Goal: Task Accomplishment & Management: Manage account settings

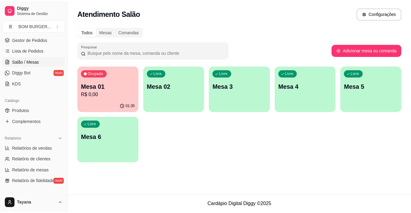
scroll to position [92, 0]
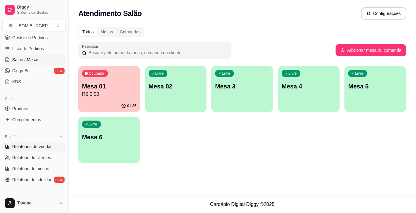
click at [34, 147] on span "Relatórios de vendas" at bounding box center [32, 146] width 40 height 6
select select "ALL"
select select "0"
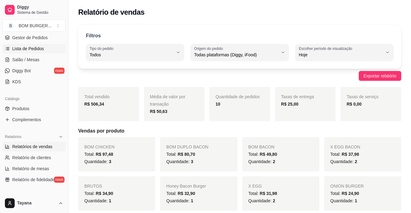
click at [17, 50] on span "Lista de Pedidos" at bounding box center [28, 49] width 32 height 6
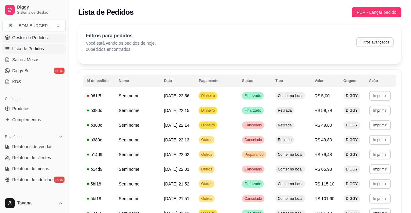
click at [35, 38] on span "Gestor de Pedidos" at bounding box center [29, 38] width 35 height 6
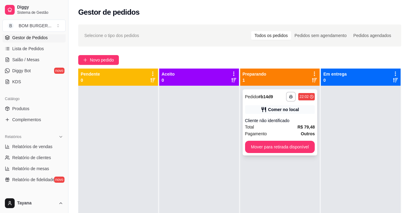
click at [289, 124] on div "Total R$ 79,48" at bounding box center [280, 126] width 70 height 7
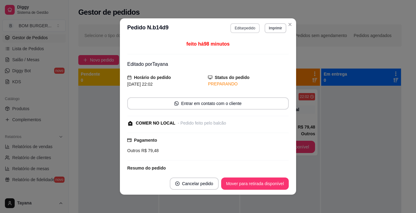
click at [243, 30] on button "Editar pedido" at bounding box center [244, 28] width 29 height 10
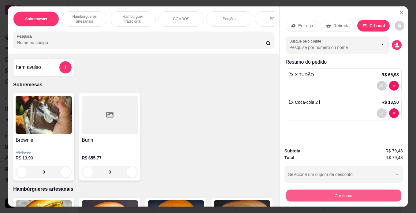
click at [344, 191] on button "Continuar" at bounding box center [343, 195] width 115 height 12
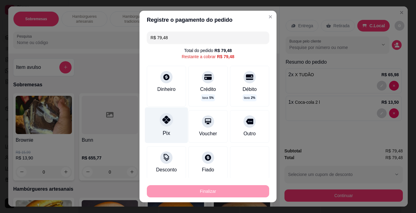
click at [166, 125] on div "Pix" at bounding box center [166, 125] width 43 height 36
type input "R$ 0,00"
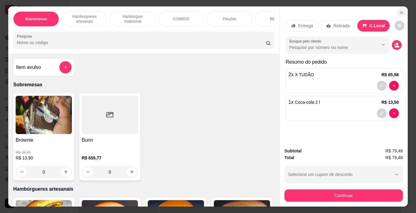
click at [399, 13] on icon "Close" at bounding box center [401, 12] width 5 height 5
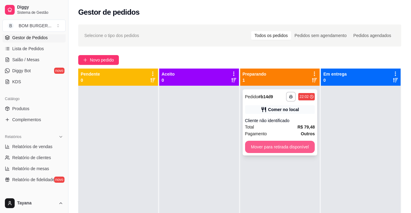
click at [282, 147] on button "Mover para retirada disponível" at bounding box center [280, 147] width 70 height 12
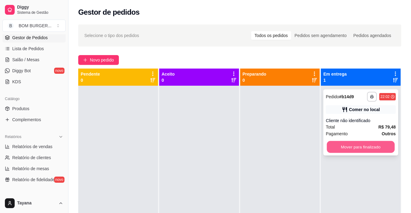
click at [377, 146] on button "Mover para finalizado" at bounding box center [361, 147] width 68 height 12
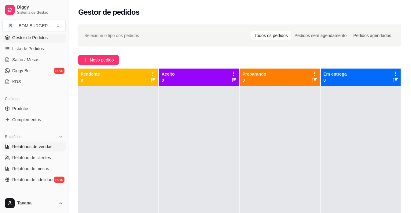
click at [39, 145] on span "Relatórios de vendas" at bounding box center [32, 146] width 40 height 6
select select "ALL"
select select "0"
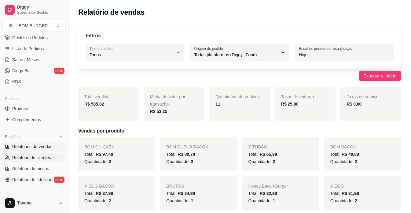
click at [30, 155] on span "Relatório de clientes" at bounding box center [31, 157] width 39 height 6
select select "30"
select select "HIGHEST_TOTAL_SPENT_WITH_ORDERS"
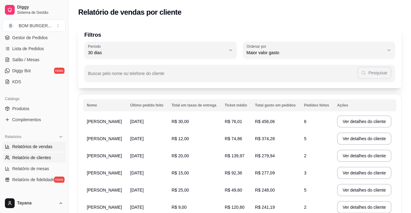
click at [27, 144] on span "Relatórios de vendas" at bounding box center [32, 146] width 40 height 6
select select "ALL"
select select "0"
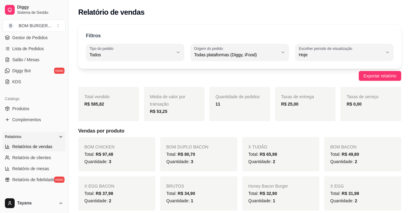
click at [58, 134] on icon at bounding box center [60, 136] width 5 height 5
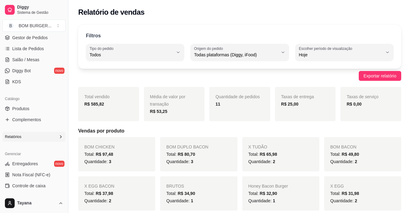
click at [58, 134] on icon at bounding box center [60, 136] width 5 height 5
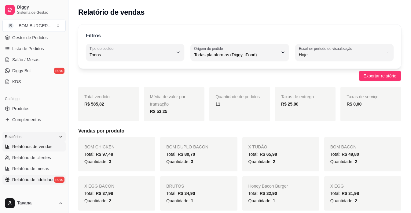
click at [36, 178] on span "Relatório de fidelidade" at bounding box center [33, 179] width 42 height 6
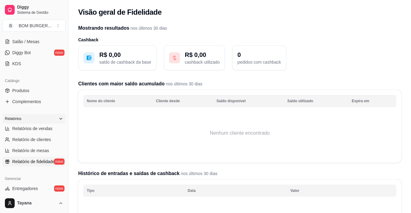
scroll to position [122, 0]
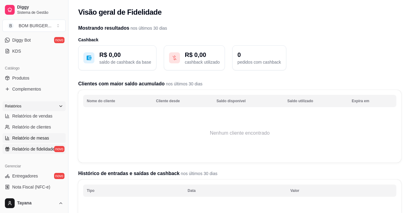
click at [31, 134] on link "Relatório de mesas" at bounding box center [33, 138] width 63 height 10
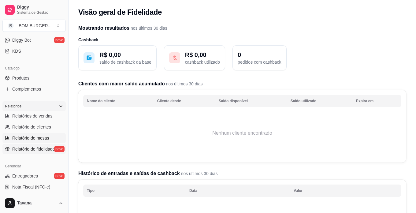
select select "TOTAL_OF_ORDERS"
select select "7"
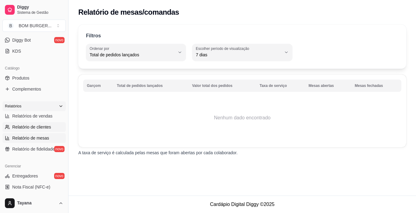
click at [31, 126] on span "Relatório de clientes" at bounding box center [31, 127] width 39 height 6
select select "30"
select select "HIGHEST_TOTAL_SPENT_WITH_ORDERS"
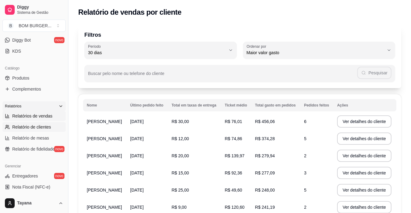
click at [31, 116] on span "Relatórios de vendas" at bounding box center [32, 116] width 40 height 6
select select "ALL"
select select "0"
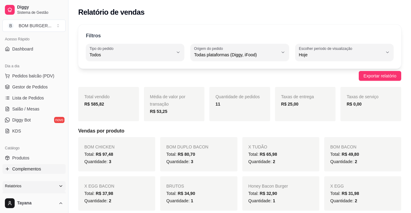
scroll to position [31, 0]
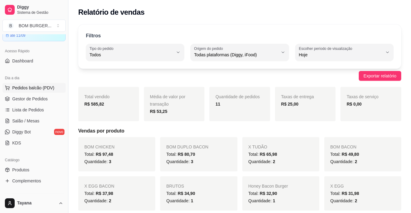
click at [34, 88] on span "Pedidos balcão (PDV)" at bounding box center [33, 88] width 42 height 6
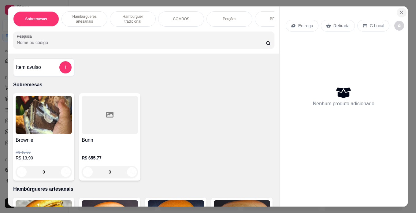
click at [401, 11] on icon "Close" at bounding box center [401, 12] width 5 height 5
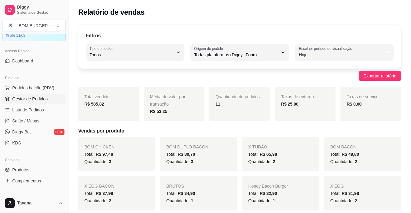
click at [17, 96] on span "Gestor de Pedidos" at bounding box center [29, 99] width 35 height 6
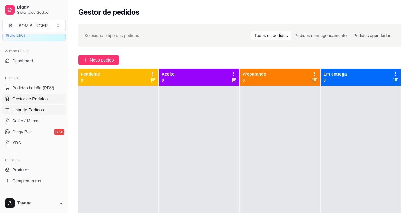
click at [30, 108] on span "Lista de Pedidos" at bounding box center [28, 110] width 32 height 6
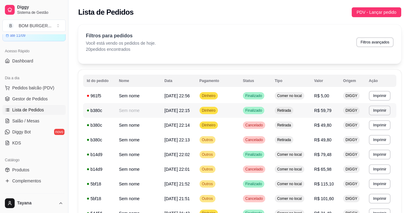
click at [210, 111] on span "Dinheiro" at bounding box center [209, 110] width 16 height 5
click at [237, 156] on td "Outros" at bounding box center [217, 154] width 43 height 15
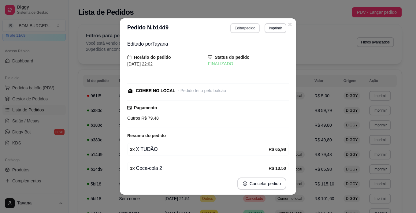
click at [234, 27] on button "Editar pedido" at bounding box center [244, 28] width 29 height 10
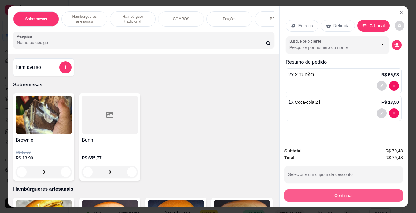
click at [374, 189] on button "Continuar" at bounding box center [343, 195] width 118 height 12
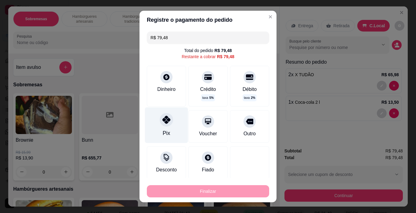
click at [169, 122] on div "Pix" at bounding box center [166, 125] width 43 height 36
type input "R$ 0,00"
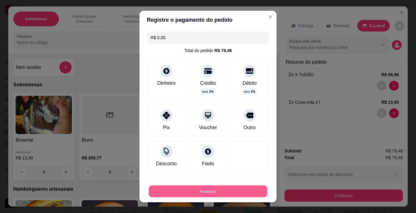
click at [228, 194] on button "Finalizar" at bounding box center [208, 191] width 119 height 12
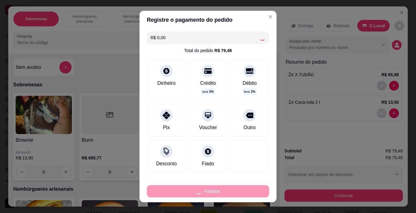
type input "0"
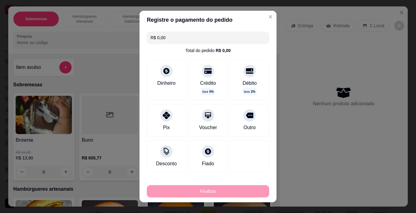
type input "-R$ 79,48"
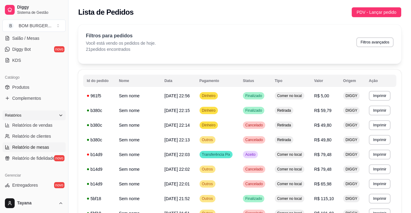
scroll to position [122, 0]
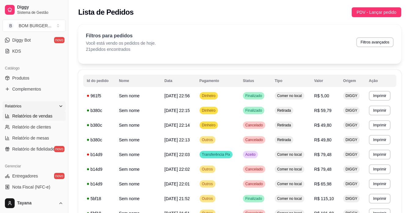
click at [40, 115] on span "Relatórios de vendas" at bounding box center [32, 116] width 40 height 6
select select "ALL"
select select "0"
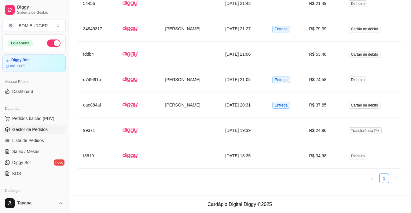
click at [45, 127] on span "Gestor de Pedidos" at bounding box center [29, 129] width 35 height 6
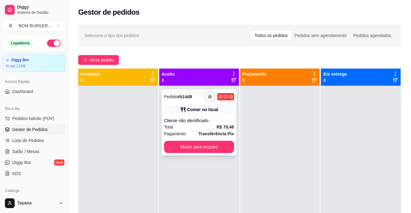
click at [200, 128] on div "Total R$ 79,48" at bounding box center [199, 126] width 70 height 7
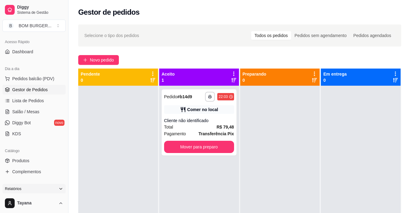
scroll to position [122, 0]
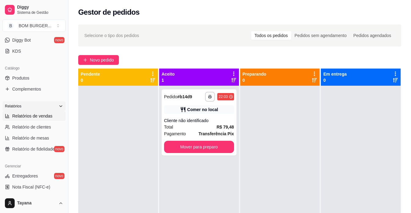
click at [37, 116] on span "Relatórios de vendas" at bounding box center [32, 116] width 40 height 6
select select "ALL"
select select "0"
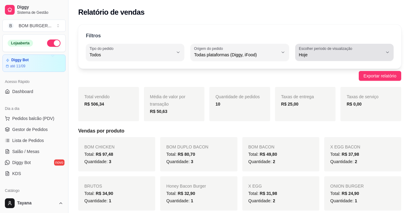
click at [328, 51] on div "Hoje" at bounding box center [341, 52] width 84 height 12
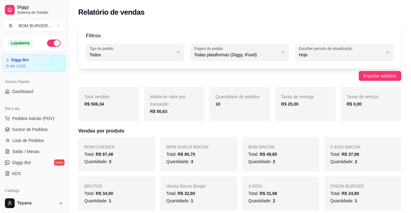
click at [306, 82] on span "Ontem" at bounding box center [341, 79] width 79 height 6
type input "1"
select select "1"
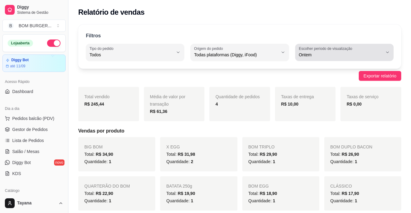
click at [342, 49] on label "Escolher período de visualização" at bounding box center [326, 48] width 55 height 5
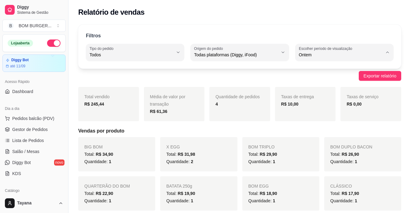
click at [323, 72] on span "Hoje" at bounding box center [341, 69] width 79 height 6
type input "0"
select select "0"
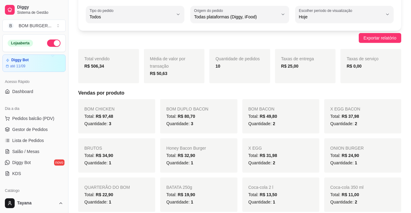
scroll to position [37, 0]
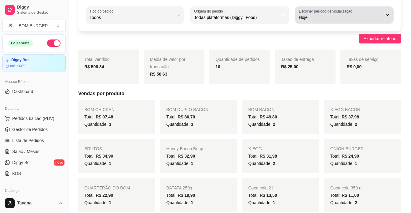
click at [350, 21] on button "Escolher período de visualização Hoje" at bounding box center [344, 14] width 98 height 17
click at [314, 44] on span "Ontem" at bounding box center [341, 42] width 79 height 6
type input "1"
select select "1"
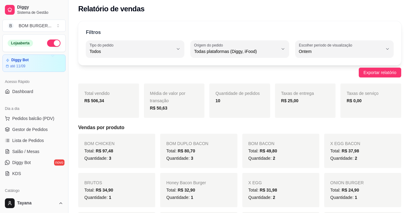
scroll to position [0, 0]
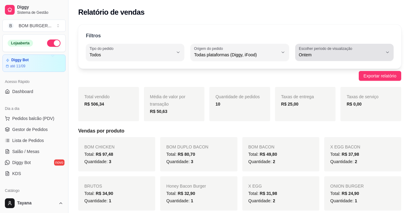
click at [331, 56] on span "Ontem" at bounding box center [341, 55] width 84 height 6
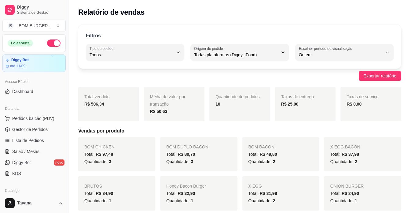
click at [322, 130] on span "Customizado" at bounding box center [341, 129] width 79 height 6
type input "-1"
select select "-1"
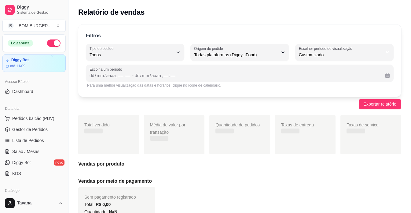
scroll to position [6, 0]
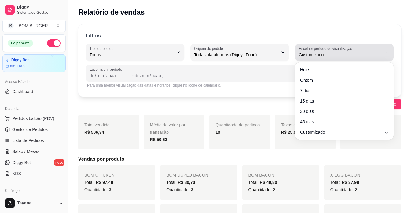
click at [309, 56] on span "Customizado" at bounding box center [341, 55] width 84 height 6
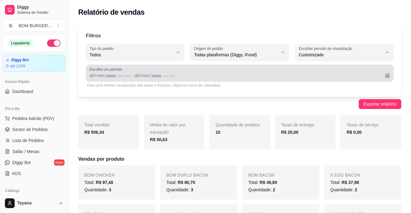
click at [102, 71] on span "Escolha um período" at bounding box center [240, 69] width 300 height 5
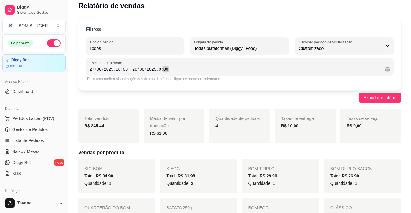
scroll to position [0, 0]
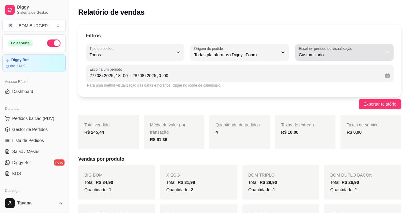
click at [391, 50] on button "Escolher período de visualização Customizado" at bounding box center [344, 52] width 98 height 17
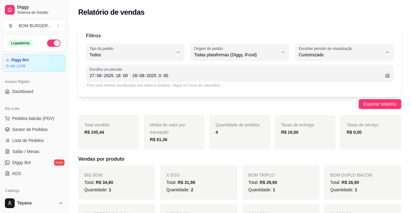
click at [323, 78] on span "Ontem" at bounding box center [341, 79] width 79 height 6
type input "1"
select select "1"
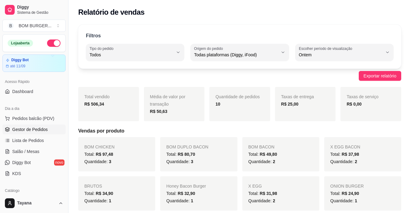
click at [31, 127] on span "Gestor de Pedidos" at bounding box center [29, 129] width 35 height 6
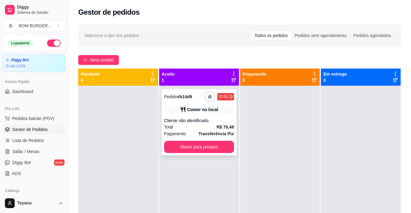
click at [200, 123] on div "Cliente não identificado" at bounding box center [199, 120] width 70 height 6
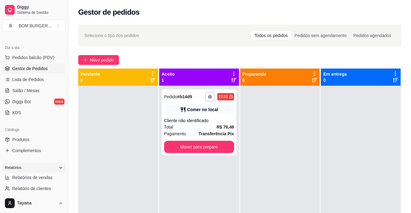
scroll to position [61, 0]
click at [36, 176] on span "Relatórios de vendas" at bounding box center [32, 177] width 40 height 6
select select "ALL"
select select "0"
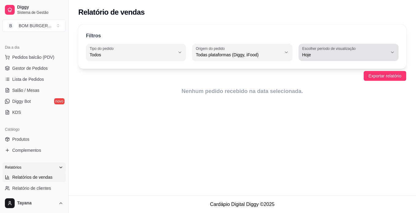
click at [331, 50] on label "Escolher período de visualização" at bounding box center [329, 48] width 55 height 5
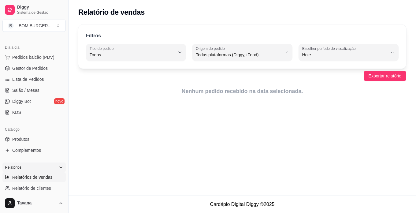
click at [313, 76] on li "Ontem" at bounding box center [348, 79] width 91 height 9
type input "1"
select select "1"
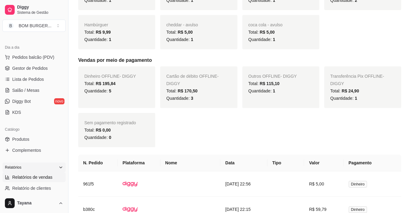
scroll to position [343, 0]
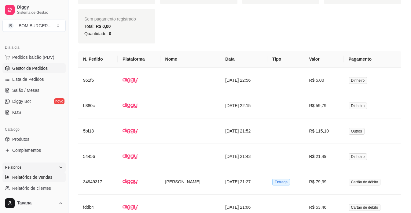
click at [31, 68] on span "Gestor de Pedidos" at bounding box center [29, 68] width 35 height 6
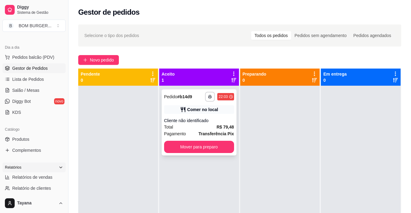
click at [196, 125] on div "Total R$ 79,48" at bounding box center [199, 126] width 70 height 7
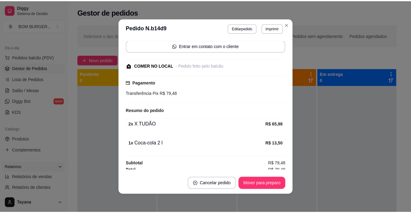
scroll to position [61, 0]
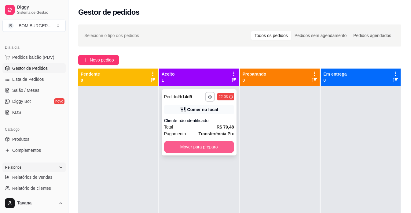
click at [204, 149] on button "Mover para preparo" at bounding box center [199, 147] width 70 height 12
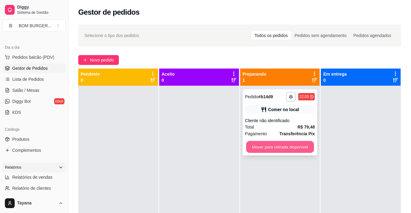
click at [267, 145] on button "Mover para retirada disponível" at bounding box center [280, 147] width 68 height 12
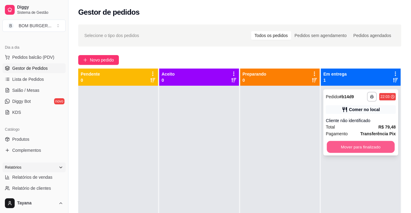
click at [332, 148] on button "Mover para finalizado" at bounding box center [361, 147] width 68 height 12
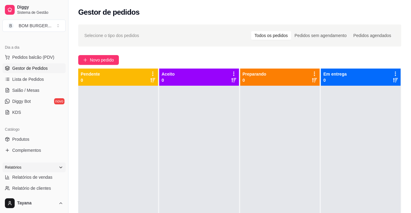
scroll to position [183, 0]
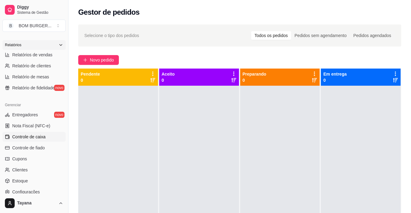
click at [37, 136] on span "Controle de caixa" at bounding box center [28, 137] width 33 height 6
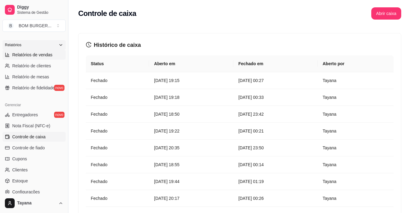
click at [44, 52] on span "Relatórios de vendas" at bounding box center [32, 55] width 40 height 6
select select "ALL"
select select "0"
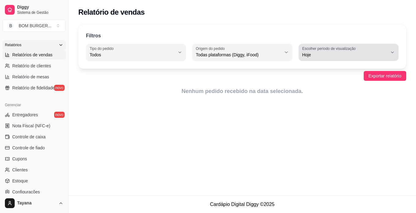
click at [343, 57] on span "Hoje" at bounding box center [344, 55] width 85 height 6
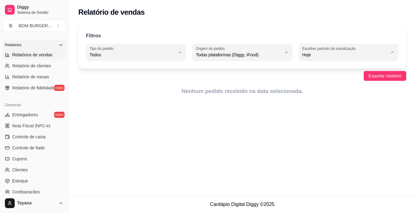
click at [323, 79] on span "Ontem" at bounding box center [345, 79] width 81 height 6
type input "1"
select select "1"
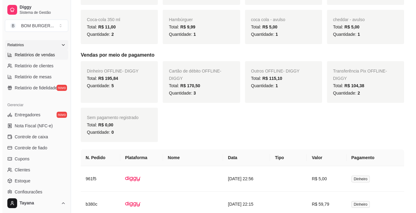
scroll to position [367, 0]
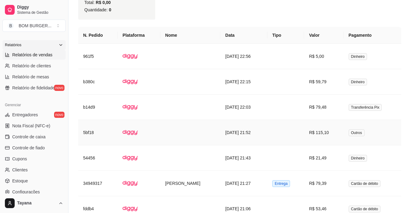
click at [227, 134] on td "[DATE] 21:52" at bounding box center [243, 132] width 47 height 25
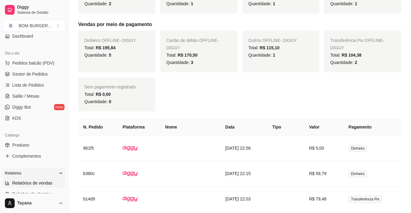
scroll to position [0, 0]
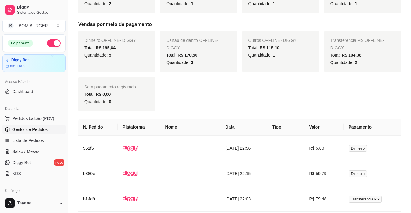
click at [22, 129] on span "Gestor de Pedidos" at bounding box center [29, 129] width 35 height 6
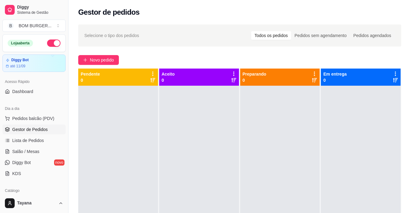
click at [2, 124] on link "Gestor de Pedidos" at bounding box center [33, 129] width 63 height 10
click at [47, 41] on button "button" at bounding box center [53, 42] width 13 height 7
